Goal: Task Accomplishment & Management: Complete application form

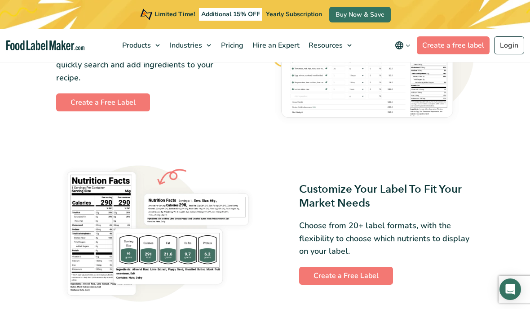
scroll to position [559, 0]
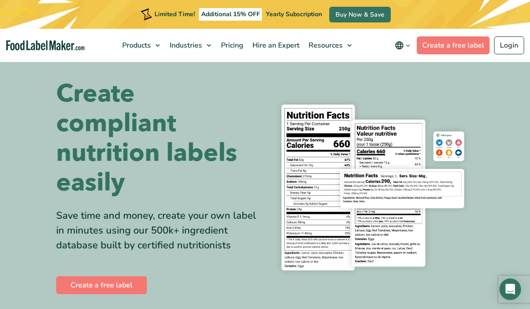
click at [239, 47] on span "Pricing" at bounding box center [231, 45] width 26 height 10
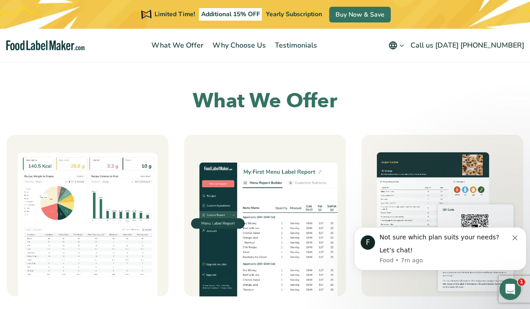
scroll to position [539, 0]
click at [413, 246] on div "Let’s chat!" at bounding box center [445, 250] width 133 height 9
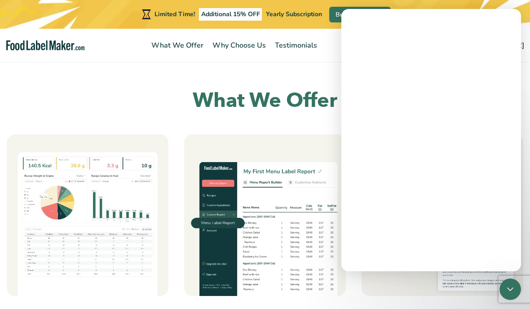
scroll to position [437, 0]
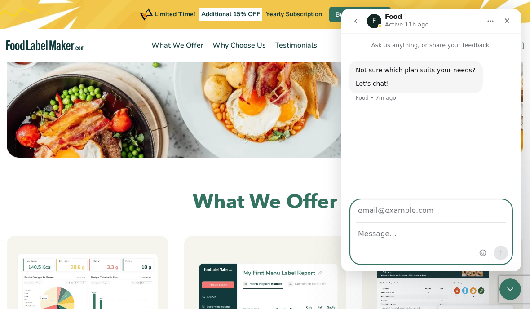
click at [418, 245] on textarea "Message…" at bounding box center [431, 234] width 161 height 22
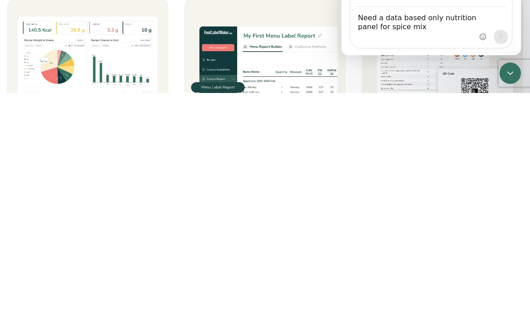
scroll to position [674, 0]
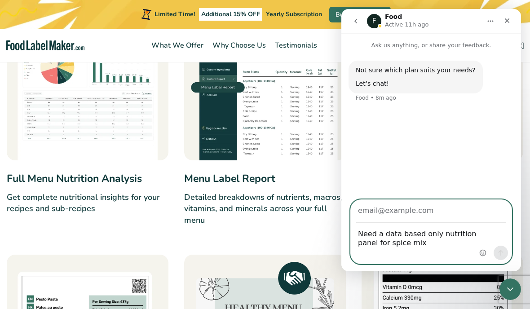
type textarea "Need a data based only nutrition panel for spice mix"
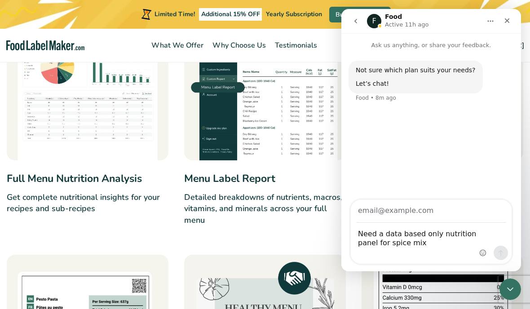
click at [486, 164] on div "Not sure which plan suits your needs? Let’s chat! Food • 8m ago" at bounding box center [431, 125] width 180 height 151
click at [518, 287] on div "Close Intercom Messenger" at bounding box center [510, 289] width 22 height 22
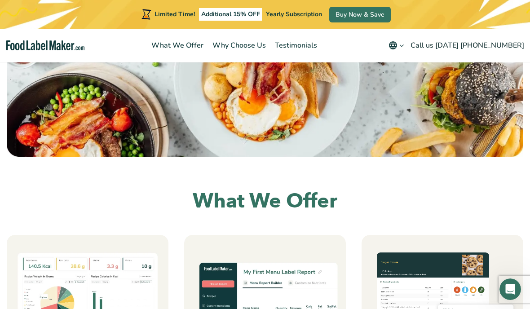
scroll to position [0, 0]
click at [514, 286] on icon "Open Intercom Messenger" at bounding box center [510, 289] width 15 height 15
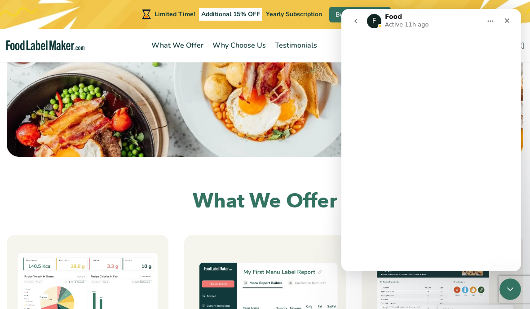
scroll to position [337, 0]
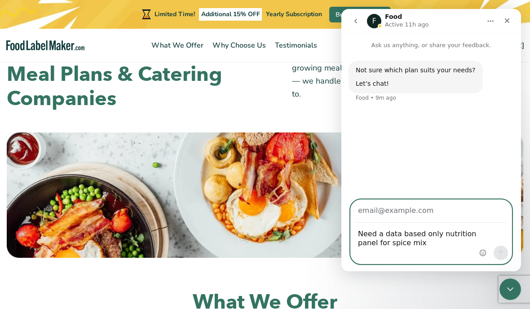
click at [438, 223] on input "Your email" at bounding box center [431, 211] width 150 height 23
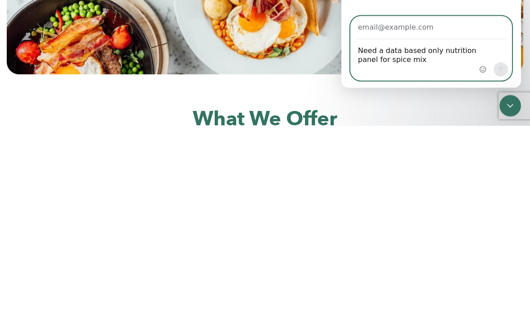
type input "[EMAIL_ADDRESS][DOMAIN_NAME]"
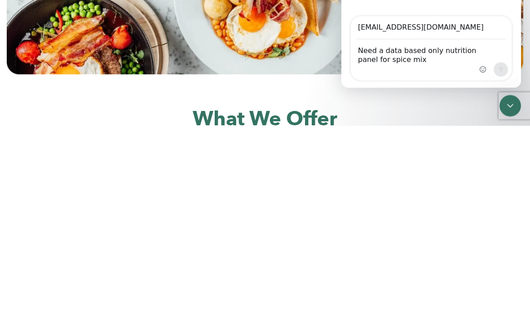
scroll to position [521, 0]
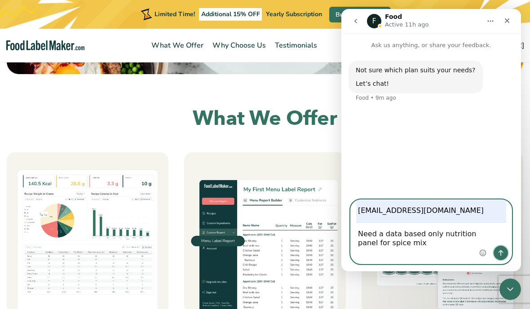
click at [506, 260] on button "Send a message…" at bounding box center [500, 253] width 14 height 14
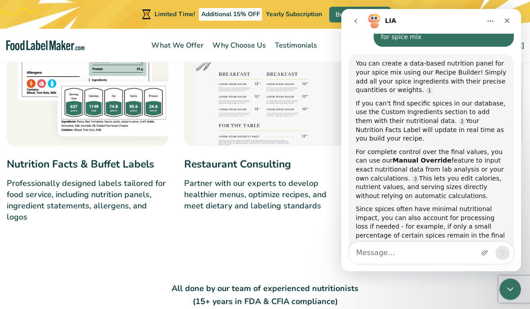
scroll to position [81, 0]
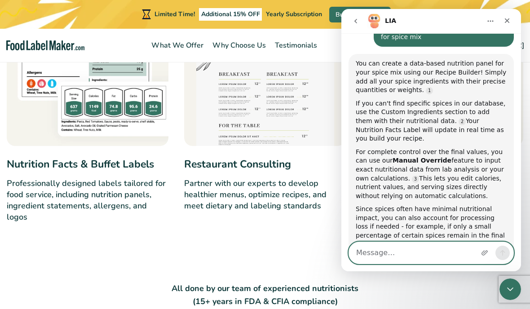
click at [442, 263] on textarea "Message…" at bounding box center [431, 253] width 164 height 22
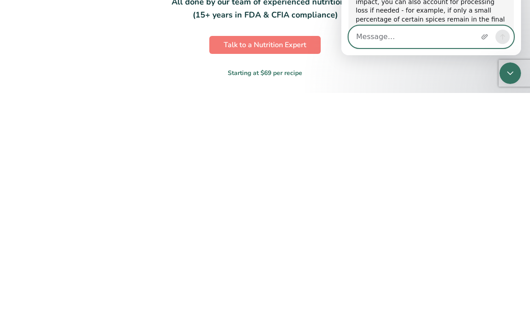
scroll to position [1017, 0]
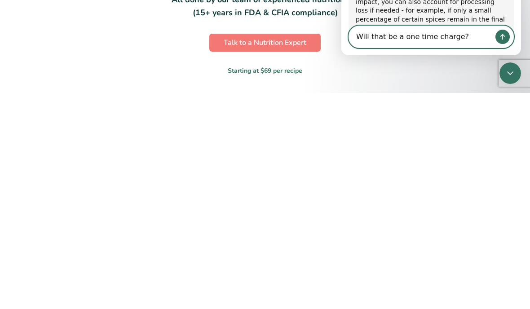
type textarea "Will that be a one time charge?"
click at [505, 40] on icon "Send a message…" at bounding box center [502, 36] width 7 height 7
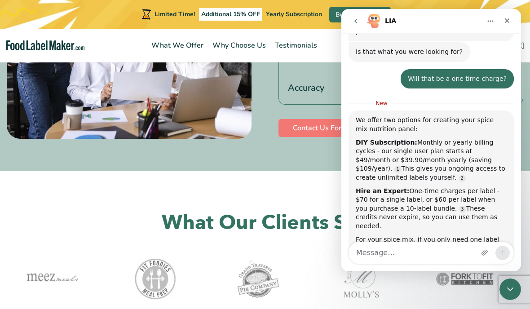
scroll to position [293, 0]
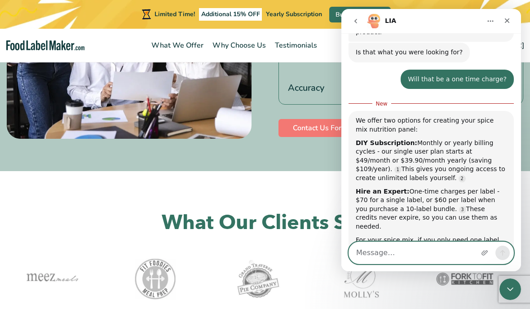
click at [460, 263] on textarea "Message…" at bounding box center [431, 253] width 164 height 22
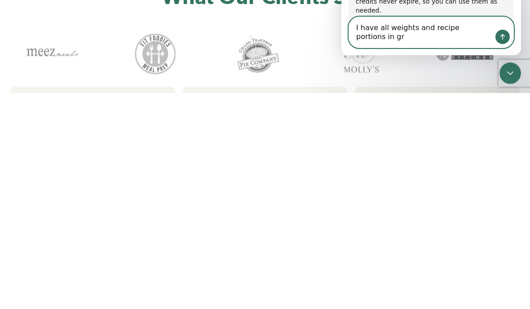
scroll to position [302, 0]
type textarea "I have all weights and recipe portions in grams"
click at [508, 44] on button "Send a message…" at bounding box center [502, 37] width 14 height 14
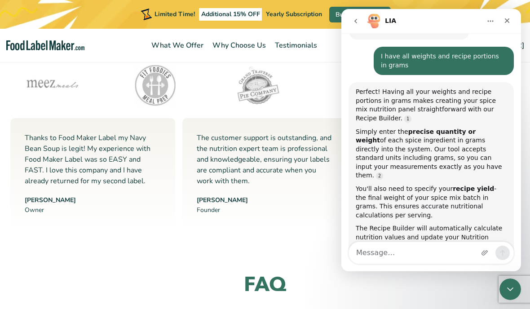
scroll to position [527, 0]
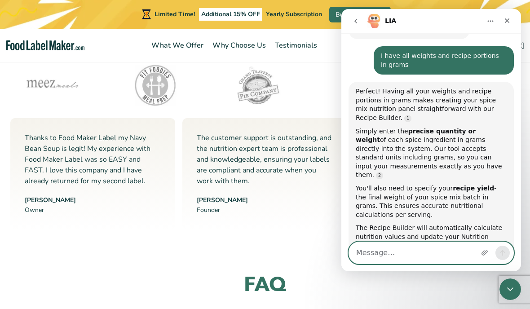
click at [440, 263] on textarea "Message…" at bounding box center [431, 253] width 164 height 22
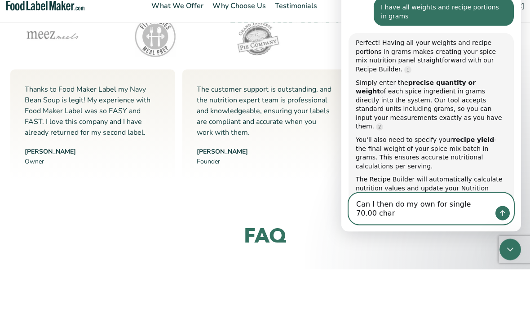
scroll to position [1647, 0]
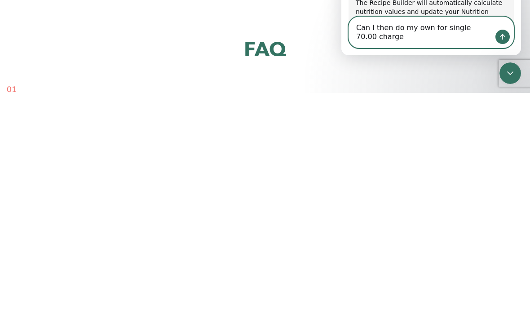
type textarea "Can I then do my own for single 70.00 charge"
click at [508, 44] on button "Send a message…" at bounding box center [502, 37] width 14 height 14
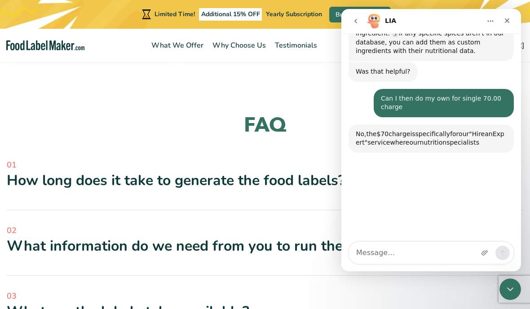
scroll to position [764, 0]
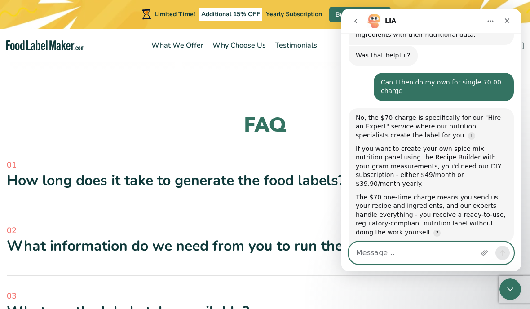
click at [434, 263] on textarea "Message…" at bounding box center [431, 253] width 164 height 22
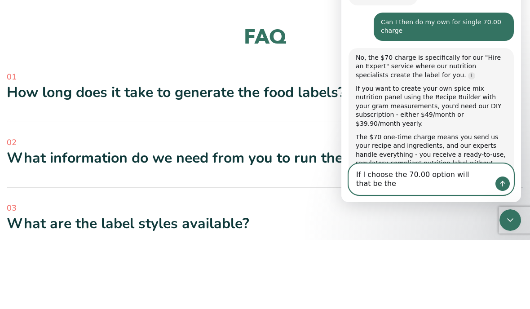
scroll to position [1816, 0]
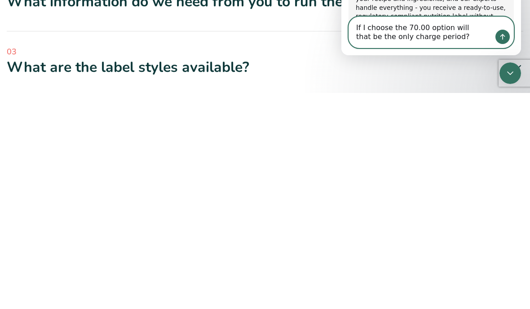
type textarea "If I choose the 70.00 option will that be the only charge period?"
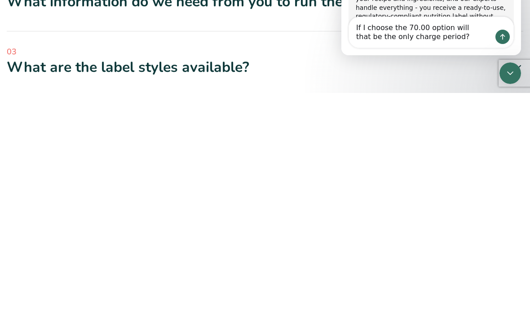
click at [516, 48] on div "If I choose the 70.00 option will that be the only charge period? If I choose t…" at bounding box center [431, 32] width 180 height 31
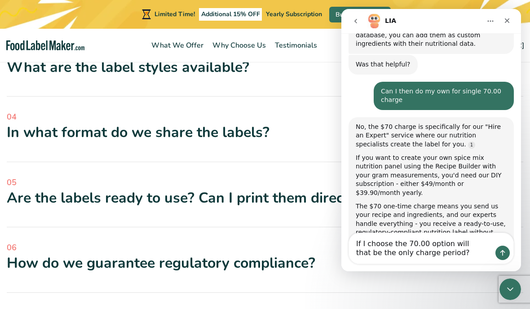
click at [508, 260] on div "Intercom messenger" at bounding box center [502, 253] width 14 height 14
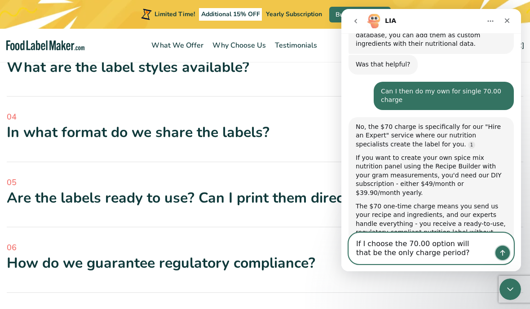
click at [504, 256] on icon "Send a message…" at bounding box center [502, 252] width 7 height 7
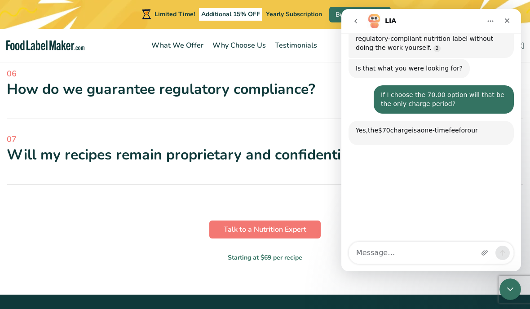
scroll to position [948, 0]
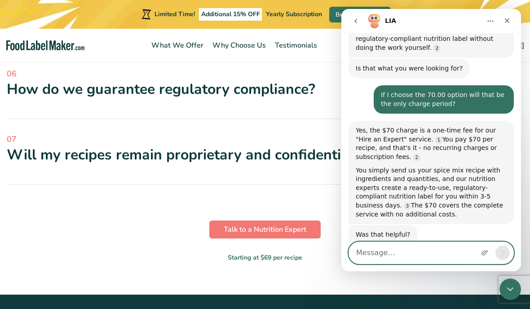
click at [436, 263] on textarea "Message…" at bounding box center [431, 253] width 164 height 22
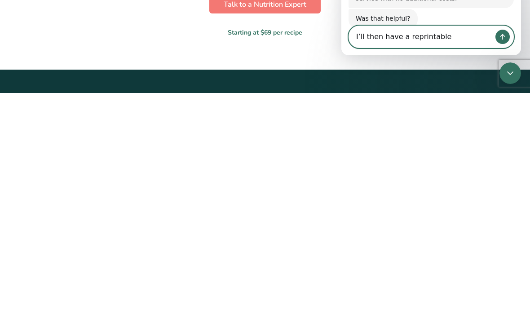
click at [429, 48] on textarea "I’ll then have a reprintable" at bounding box center [431, 37] width 164 height 22
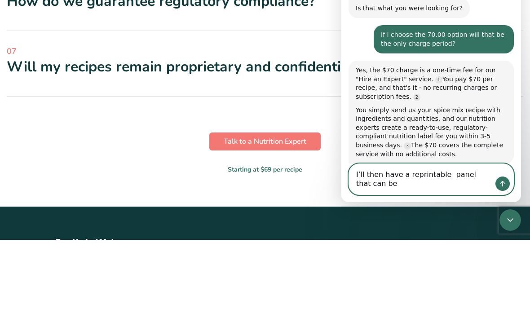
scroll to position [2233, 0]
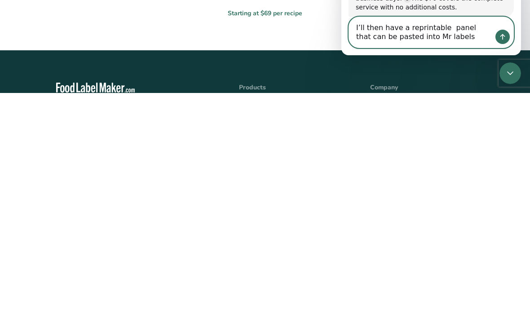
type textarea "I’ll then have a reprintable panel that can be pasted into Mr labels"
click at [508, 44] on button "Send a message…" at bounding box center [502, 37] width 14 height 14
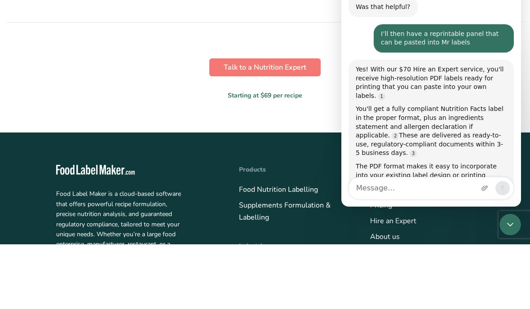
scroll to position [2367, 0]
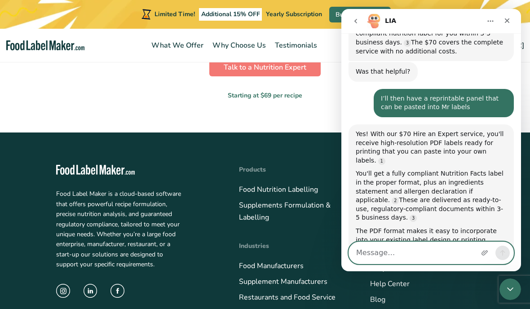
click at [439, 263] on textarea "Message…" at bounding box center [431, 253] width 164 height 22
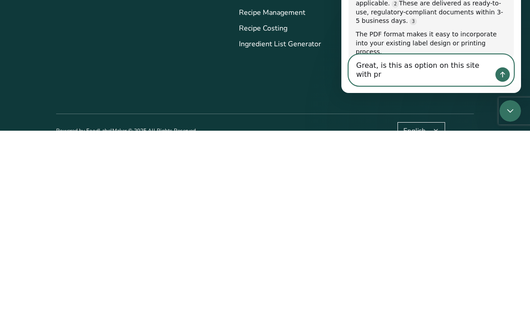
scroll to position [0, 0]
type textarea "Great, is this as option on this site with prompts"
click at [508, 73] on button "Send a message…" at bounding box center [502, 74] width 14 height 14
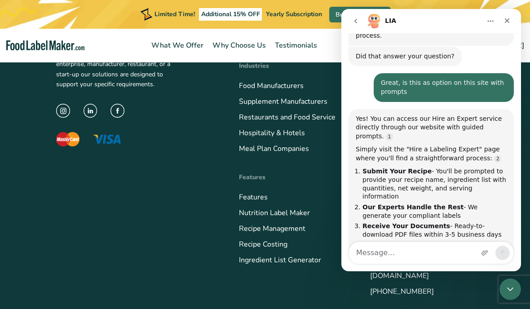
scroll to position [1286, 0]
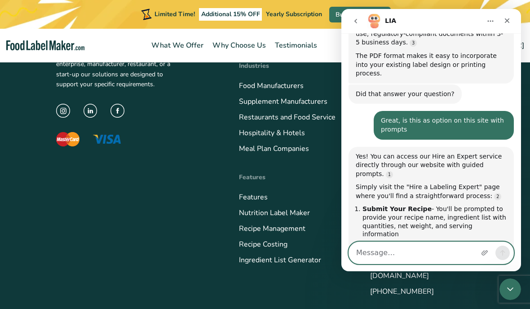
click at [455, 263] on textarea "Message…" at bounding box center [431, 253] width 164 height 22
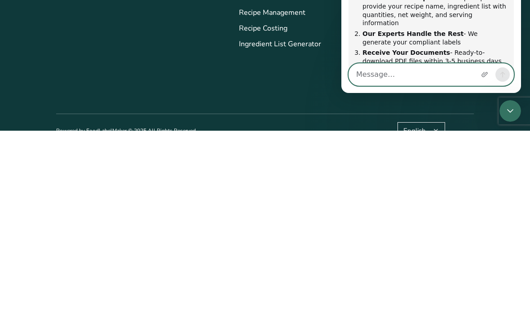
scroll to position [1324, 0]
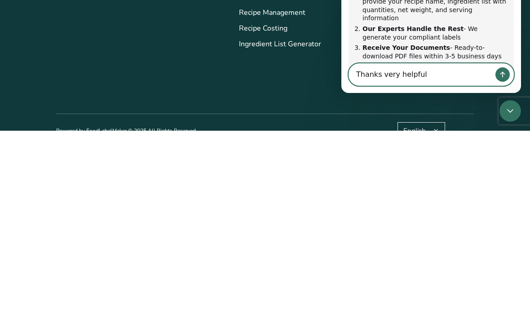
type textarea "Thanks very helpful"
click at [509, 76] on button "Send a message…" at bounding box center [502, 74] width 14 height 14
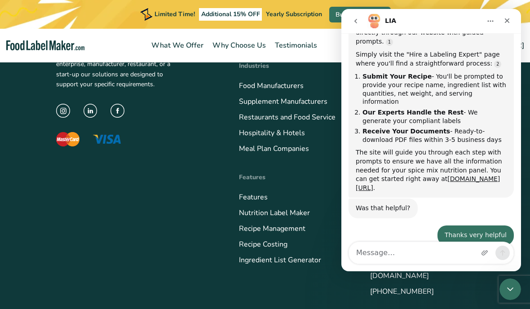
scroll to position [1421, 0]
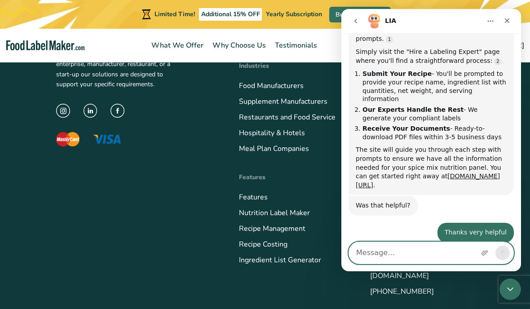
click at [414, 263] on textarea "Message…" at bounding box center [431, 253] width 164 height 22
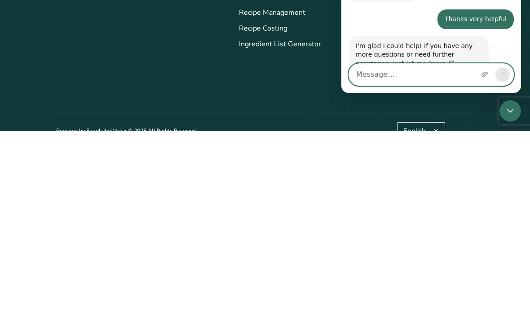
scroll to position [1459, 0]
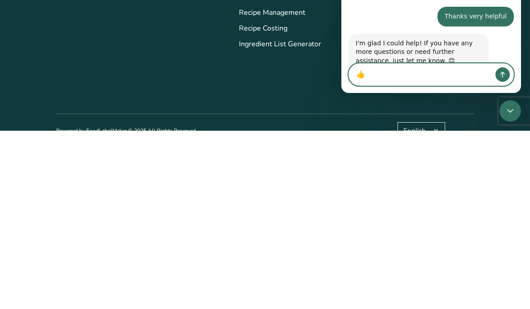
type textarea "👍"
click at [509, 73] on button "Send a message…" at bounding box center [502, 74] width 14 height 14
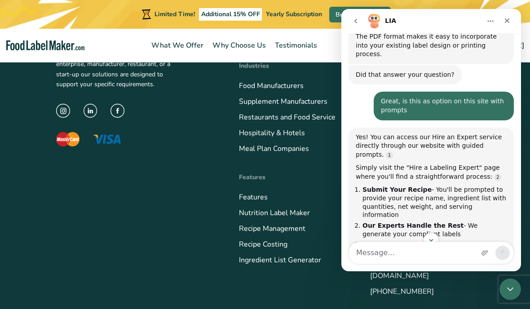
scroll to position [1305, 0]
click at [456, 289] on link "foodlabelmaker.com/hire-labeling-expert" at bounding box center [427, 297] width 144 height 16
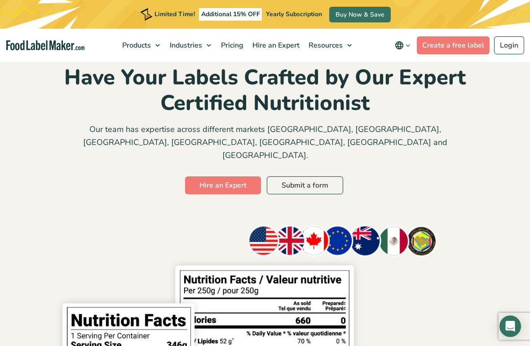
scroll to position [16, 0]
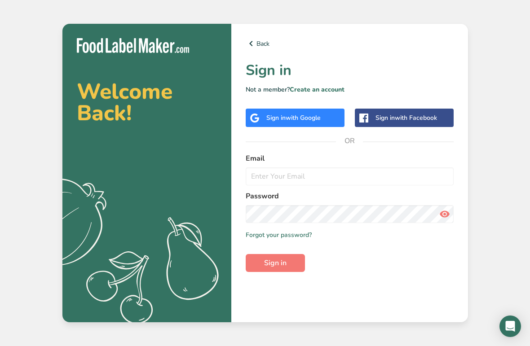
click at [323, 94] on link "Create an account" at bounding box center [317, 89] width 55 height 9
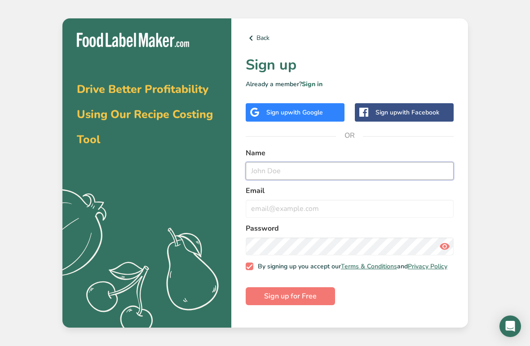
click at [321, 180] on input "text" at bounding box center [350, 171] width 208 height 18
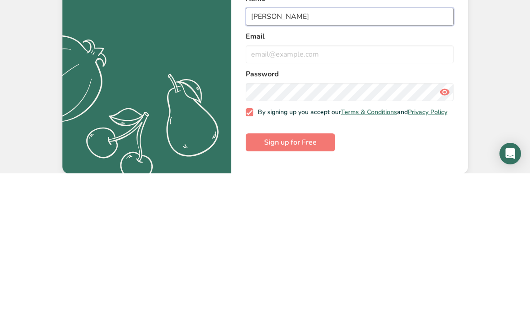
type input "Jim Frush"
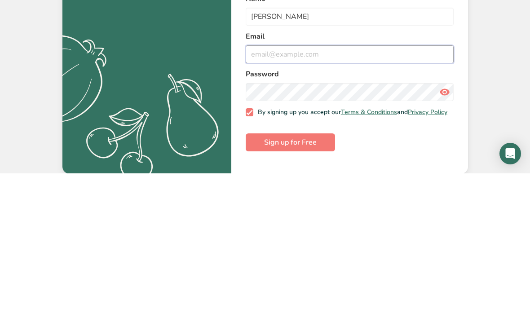
click at [345, 181] on input "email" at bounding box center [350, 190] width 208 height 18
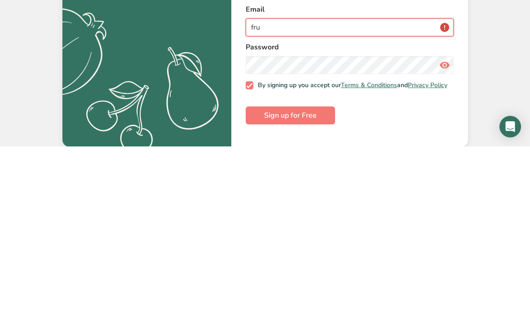
type input "[EMAIL_ADDRESS][DOMAIN_NAME]"
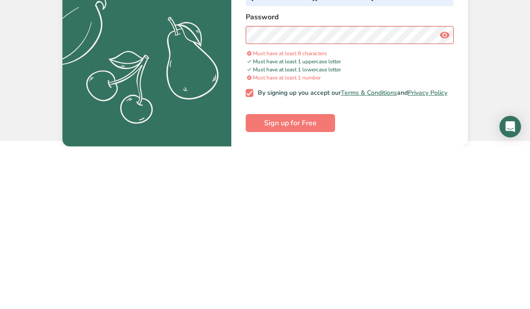
click at [449, 189] on icon at bounding box center [444, 197] width 11 height 16
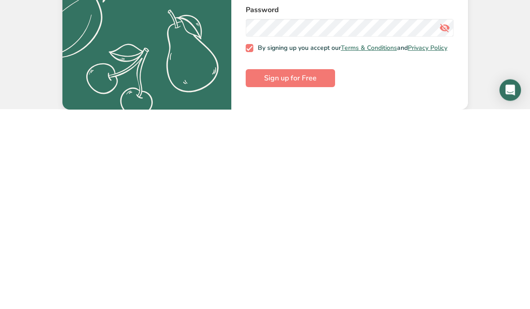
click at [301, 272] on span "Sign up for Free" at bounding box center [290, 277] width 53 height 11
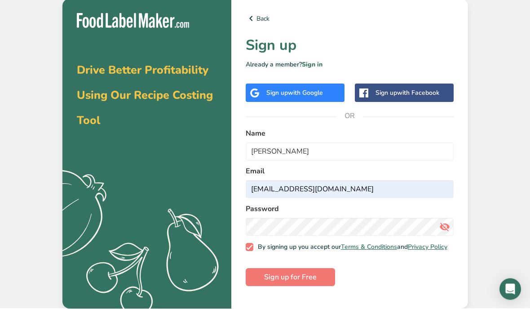
scroll to position [12, 0]
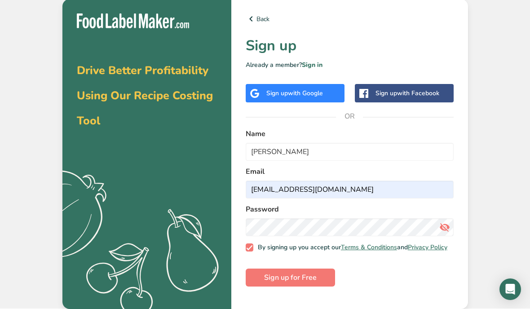
click at [319, 285] on button "Sign up for Free" at bounding box center [290, 277] width 89 height 18
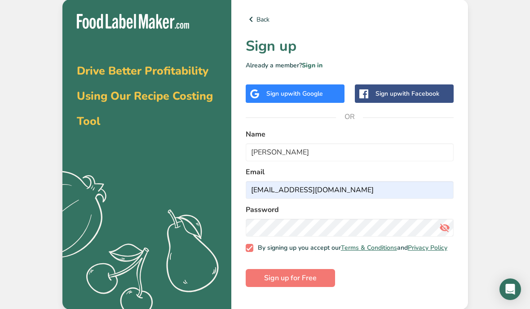
click at [317, 70] on link "Sign in" at bounding box center [312, 65] width 21 height 9
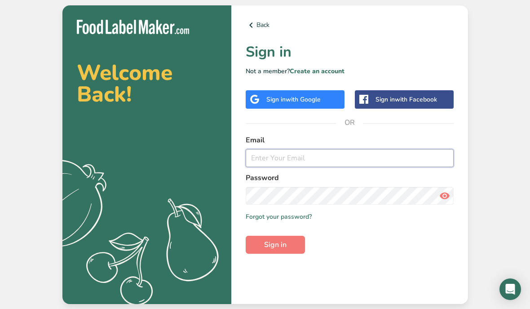
click at [313, 167] on input "email" at bounding box center [350, 158] width 208 height 18
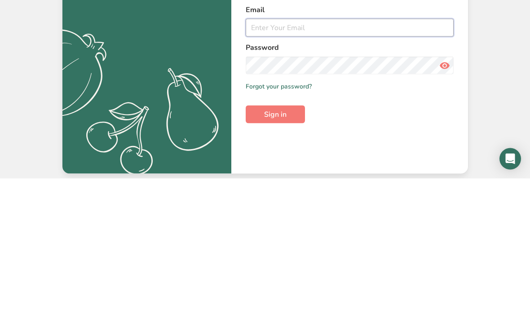
type input "[EMAIL_ADDRESS][DOMAIN_NAME]"
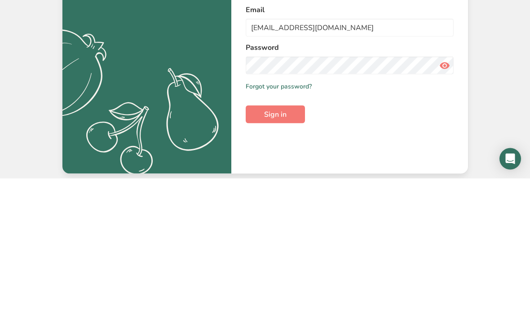
scroll to position [38, 0]
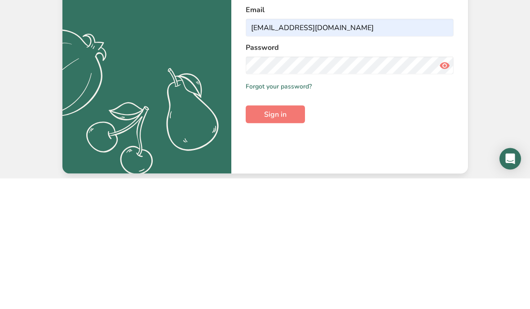
click at [307, 212] on link "Forgot your password?" at bounding box center [279, 216] width 66 height 9
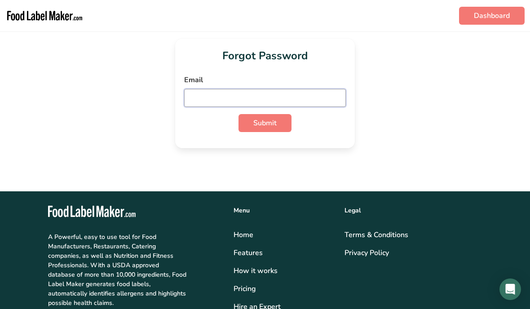
click at [310, 95] on input "email" at bounding box center [265, 98] width 162 height 18
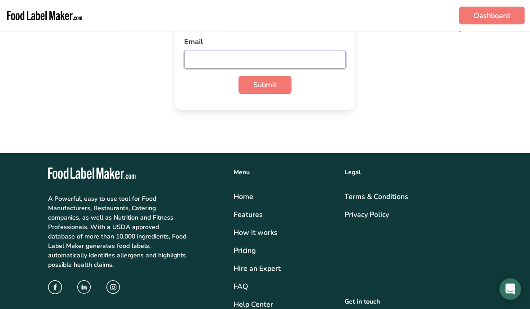
type input "[EMAIL_ADDRESS][DOMAIN_NAME]"
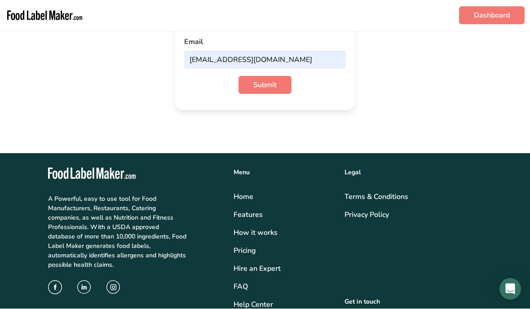
click at [277, 85] on button "Submit" at bounding box center [264, 85] width 53 height 18
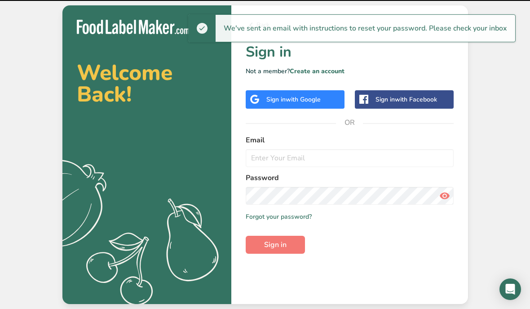
scroll to position [38, 0]
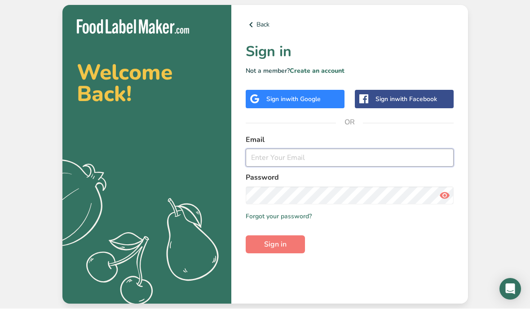
click at [313, 149] on input "email" at bounding box center [350, 158] width 208 height 18
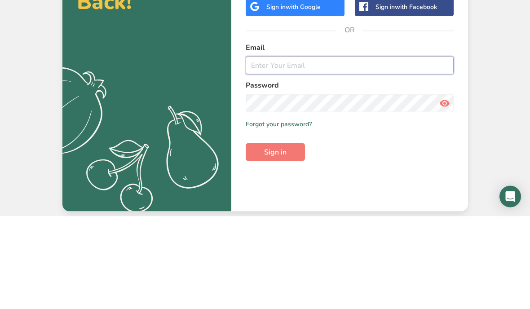
type input "[EMAIL_ADDRESS][DOMAIN_NAME]"
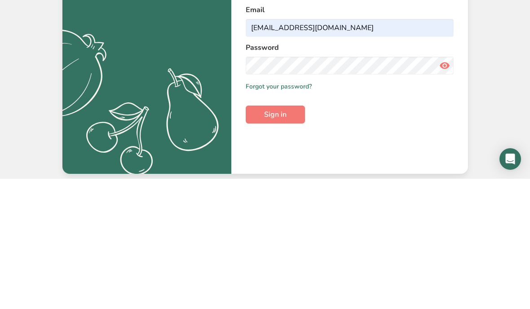
click at [448, 188] on icon at bounding box center [444, 196] width 11 height 16
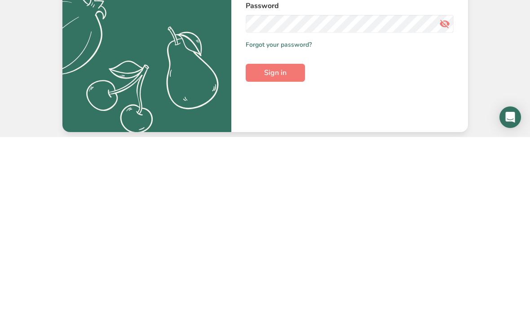
click at [285, 239] on span "Sign in" at bounding box center [275, 244] width 22 height 11
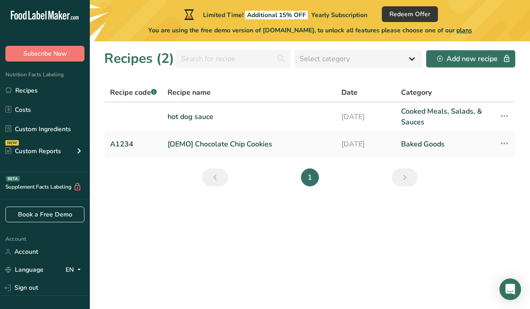
click at [315, 175] on li "1" at bounding box center [310, 177] width 22 height 18
click at [320, 175] on li "1" at bounding box center [310, 177] width 22 height 18
click at [223, 91] on div "Recipe name" at bounding box center [248, 92] width 163 height 11
click at [219, 117] on link "hot dog sauce" at bounding box center [248, 117] width 163 height 22
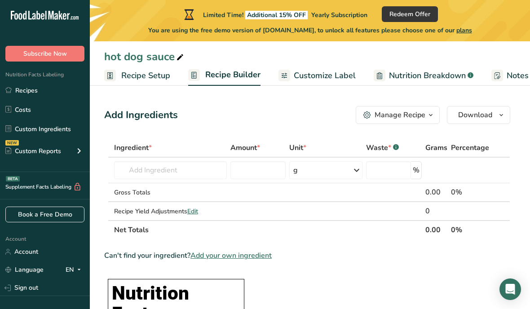
click at [517, 286] on div "Open Intercom Messenger" at bounding box center [510, 289] width 22 height 22
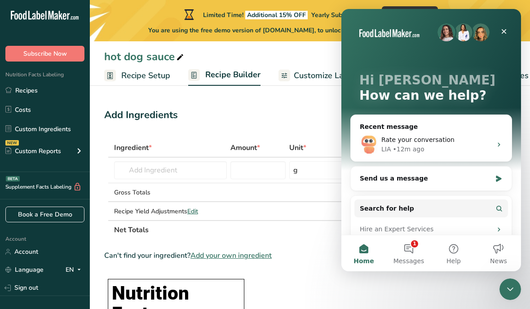
click at [474, 178] on div "Send us a message" at bounding box center [426, 178] width 132 height 9
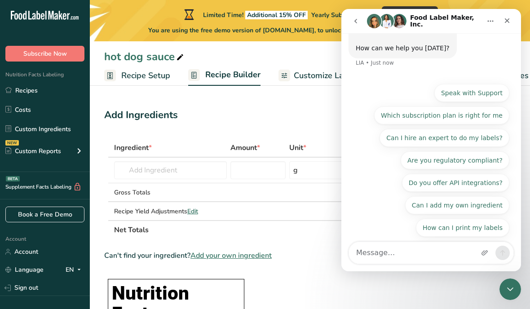
scroll to position [39, 0]
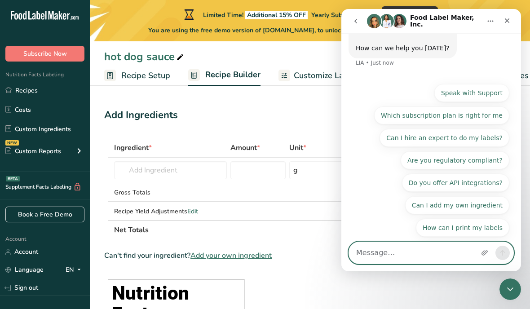
click at [431, 252] on textarea "Message…" at bounding box center [431, 253] width 164 height 22
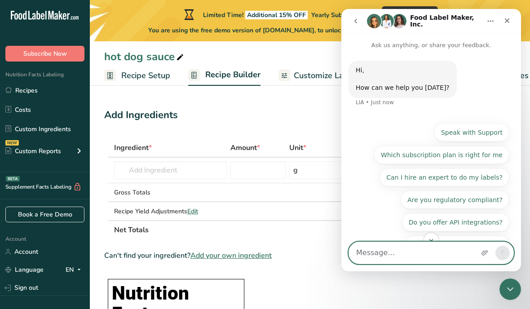
scroll to position [0, 0]
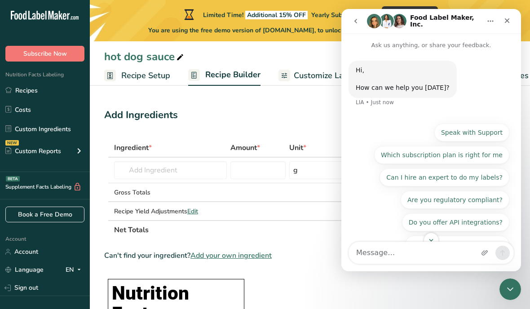
click at [502, 175] on button "Can I hire an expert to do my labels?" at bounding box center [444, 177] width 130 height 18
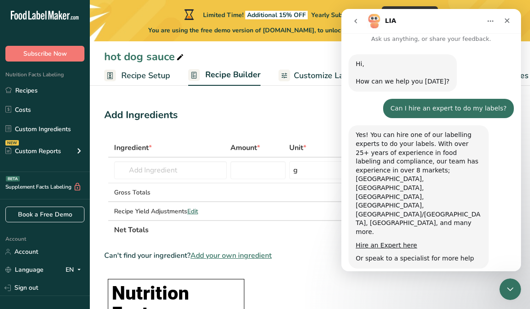
scroll to position [6, 0]
click at [412, 241] on link "Hire an Expert here" at bounding box center [385, 244] width 61 height 7
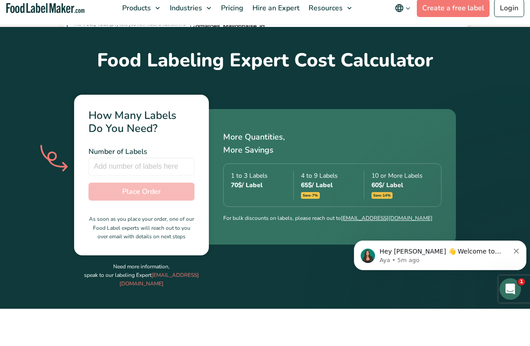
click at [160, 183] on div "Number of Labels Number of Labels is required Total / Label Place Order As soon…" at bounding box center [141, 231] width 106 height 96
click at [151, 183] on div "Number of Labels Number of Labels is required Total / Label Place Order As soon…" at bounding box center [141, 231] width 106 height 96
click at [258, 218] on div "70 $ / Label" at bounding box center [262, 222] width 62 height 9
click at [139, 184] on span "Number of Labels" at bounding box center [117, 189] width 59 height 10
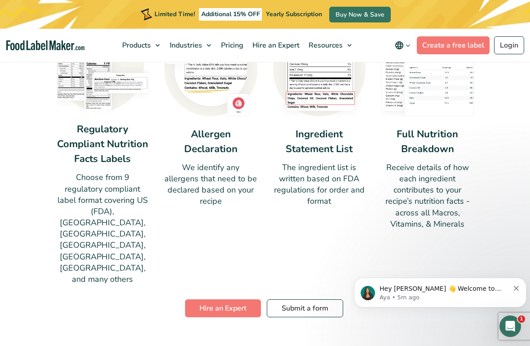
scroll to position [943, 0]
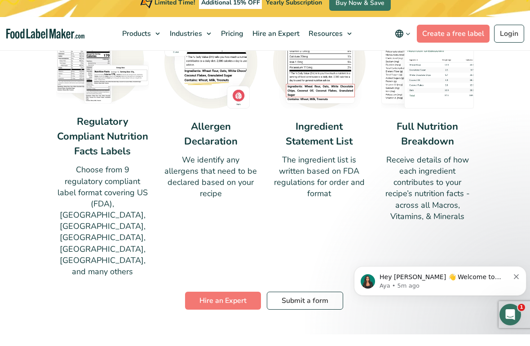
click at [234, 303] on link "Hire an Expert" at bounding box center [223, 312] width 76 height 18
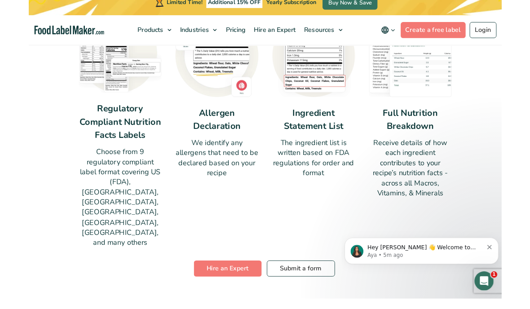
scroll to position [557, 0]
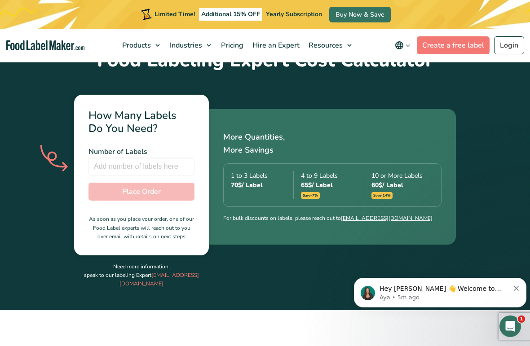
click at [254, 180] on div "70 $ / Label" at bounding box center [262, 184] width 62 height 9
click at [184, 158] on input "number" at bounding box center [141, 167] width 106 height 18
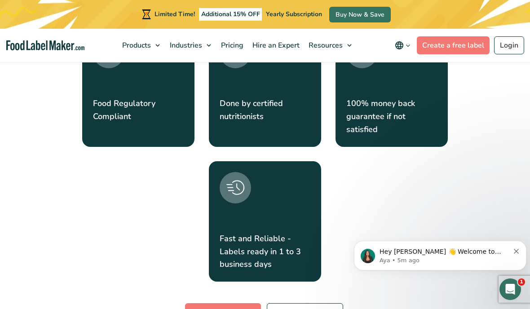
scroll to position [2023, 0]
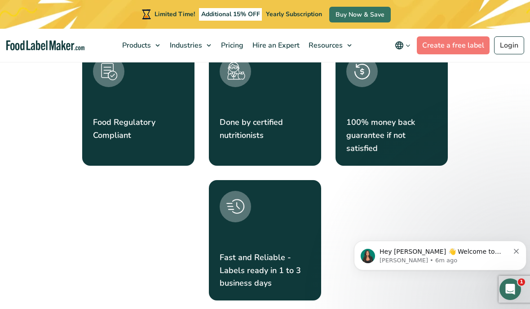
click at [447, 154] on div "Food Regulatory Compliant Done by certified nutritionists" at bounding box center [264, 173] width 417 height 270
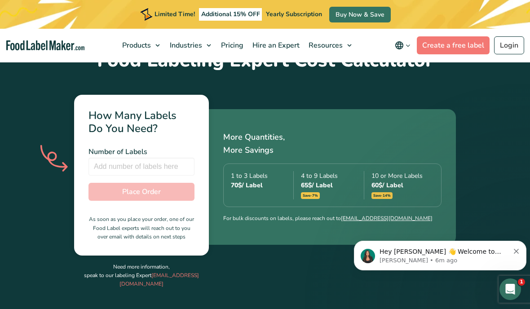
click at [153, 272] on link "[EMAIL_ADDRESS][DOMAIN_NAME]" at bounding box center [158, 280] width 79 height 16
click at [474, 47] on link "Create a free label" at bounding box center [453, 45] width 73 height 18
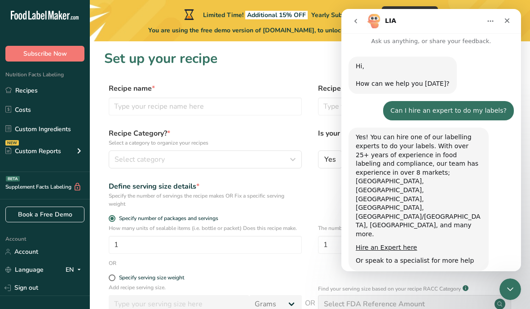
scroll to position [6, 0]
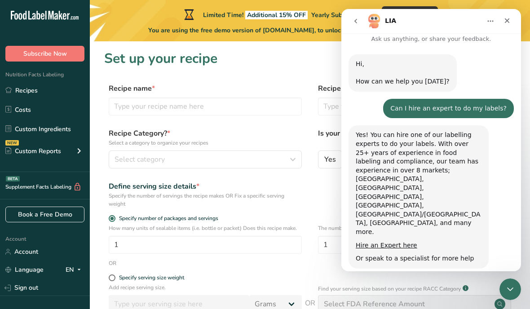
click at [402, 241] on link "Hire an Expert here" at bounding box center [385, 244] width 61 height 7
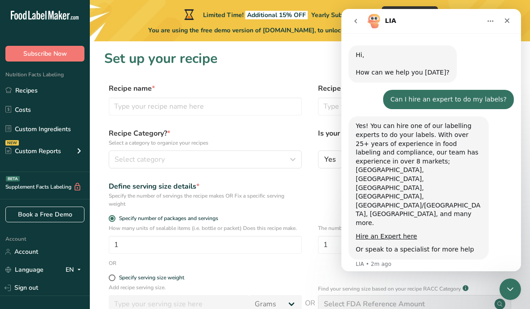
scroll to position [15, 0]
click at [513, 22] on div "Close" at bounding box center [507, 21] width 16 height 16
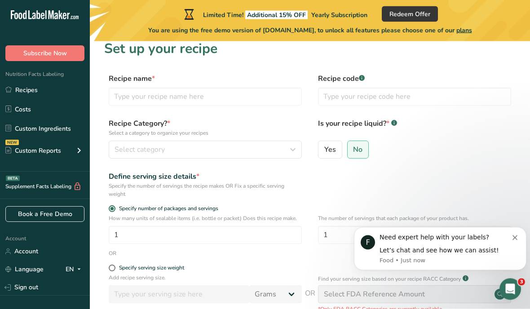
scroll to position [10, 0]
click at [479, 247] on div "Let’s chat and see how we can assist!" at bounding box center [445, 250] width 133 height 9
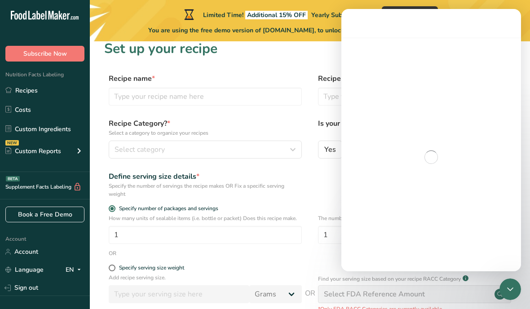
scroll to position [0, 0]
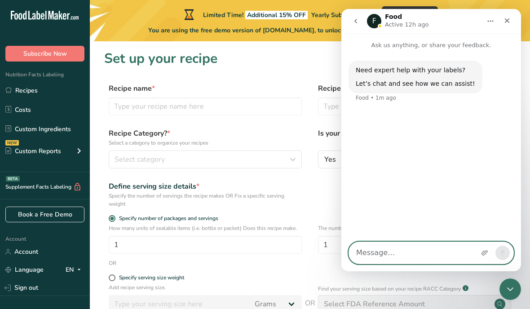
click at [455, 263] on textarea "Message…" at bounding box center [431, 253] width 164 height 22
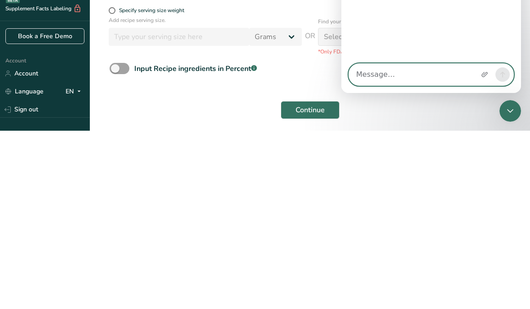
scroll to position [111, 0]
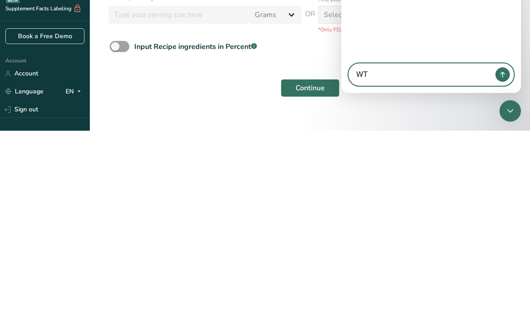
type textarea "W"
type textarea "Expert will this form get me there"
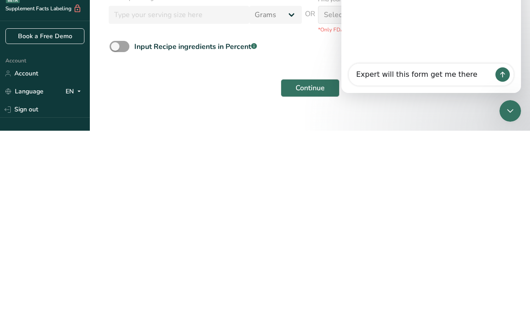
click at [513, 69] on div "Intercom messenger" at bounding box center [502, 75] width 21 height 22
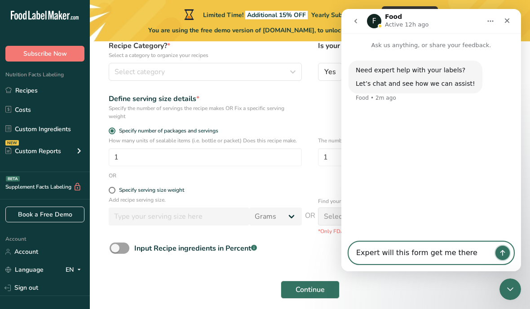
click at [506, 260] on button "Send a message…" at bounding box center [502, 253] width 14 height 14
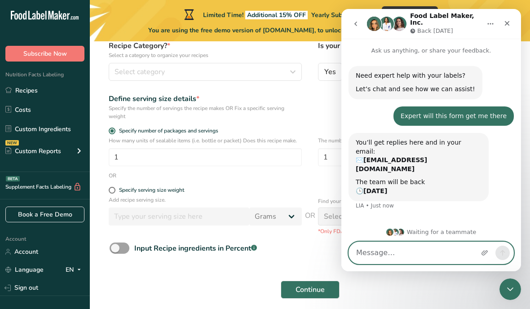
click at [443, 263] on textarea "Message…" at bounding box center [431, 253] width 164 height 22
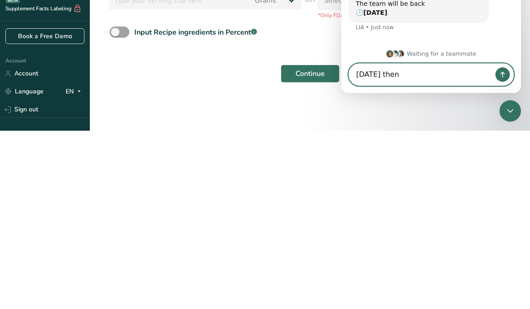
click at [381, 79] on textarea "[DATE] then" at bounding box center [431, 75] width 164 height 22
type textarea "[DATE] then"
click at [443, 121] on main "Limited Time! Additional 15% OFF Yearly Subscription Redeem Offer You are using…" at bounding box center [265, 92] width 530 height 434
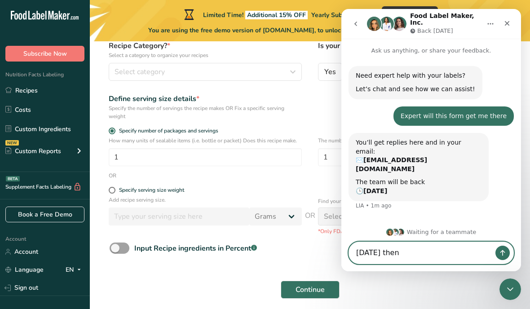
click at [427, 263] on textarea "[DATE] then" at bounding box center [431, 253] width 164 height 22
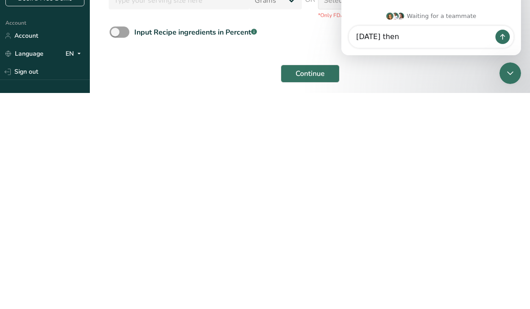
click at [420, 275] on div "Continue" at bounding box center [309, 289] width 411 height 29
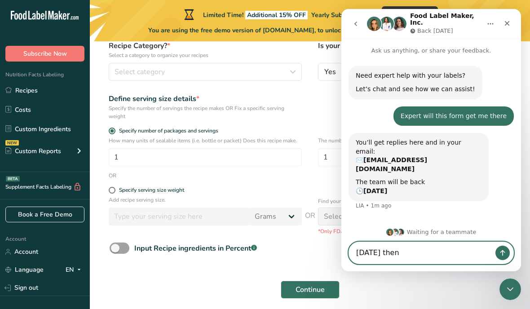
click at [423, 263] on textarea "[DATE] then" at bounding box center [431, 253] width 164 height 22
click at [453, 263] on textarea "[DATE] then" at bounding box center [431, 253] width 164 height 22
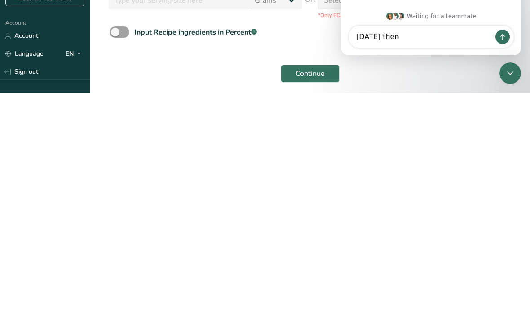
click at [508, 39] on button "Send a message…" at bounding box center [502, 37] width 14 height 14
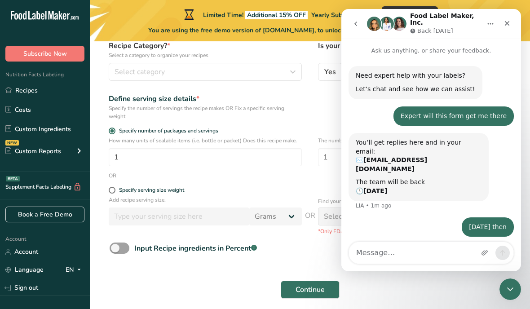
click at [512, 22] on div "Close" at bounding box center [507, 23] width 16 height 16
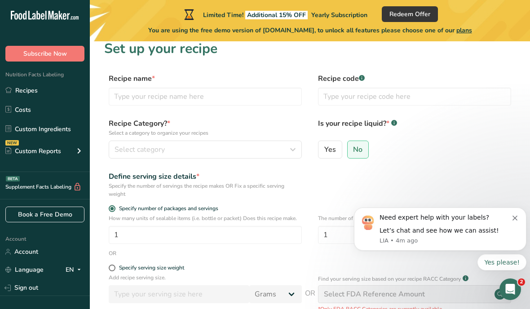
scroll to position [0, 0]
